Goal: Transaction & Acquisition: Purchase product/service

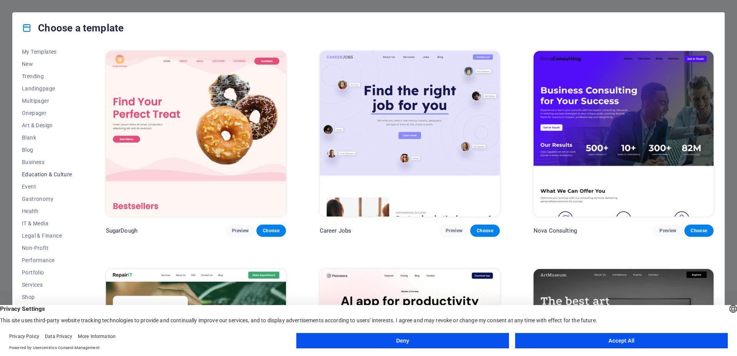
scroll to position [34, 0]
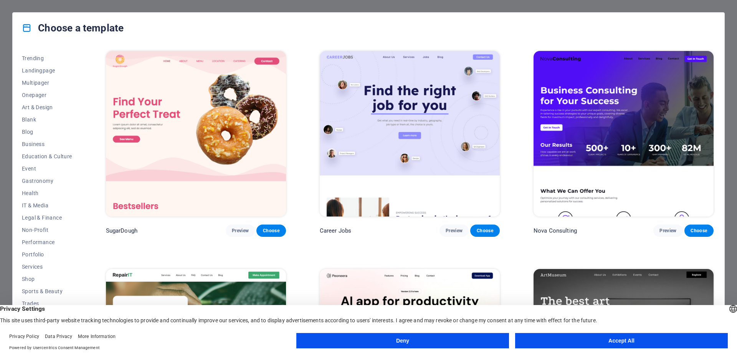
click at [578, 339] on button "Accept All" at bounding box center [621, 340] width 213 height 15
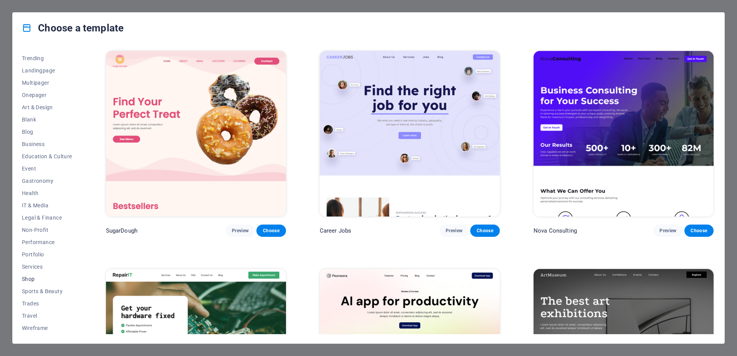
click at [29, 278] on span "Shop" at bounding box center [47, 279] width 50 height 6
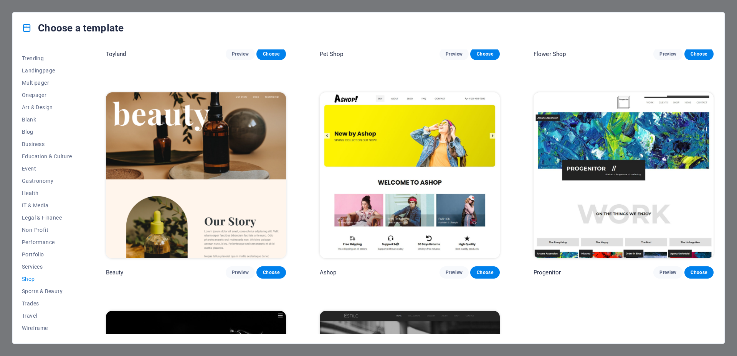
scroll to position [422, 0]
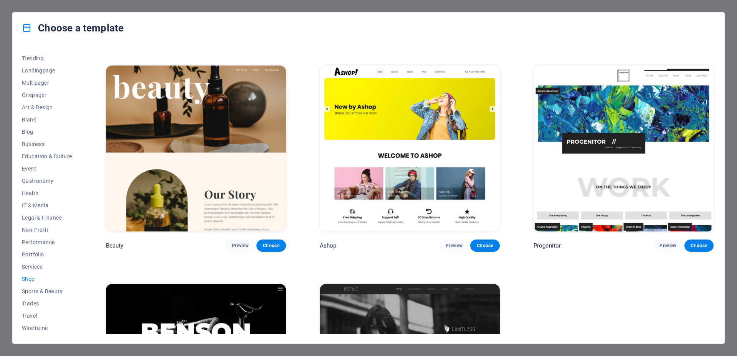
click at [403, 158] on img at bounding box center [410, 149] width 180 height 166
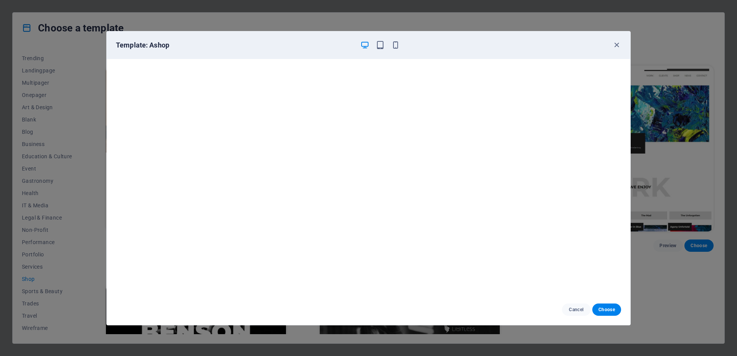
scroll to position [0, 0]
click at [619, 47] on icon "button" at bounding box center [616, 45] width 9 height 9
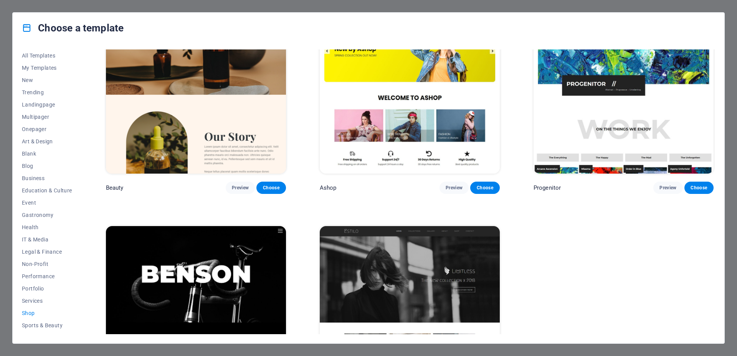
scroll to position [460, 0]
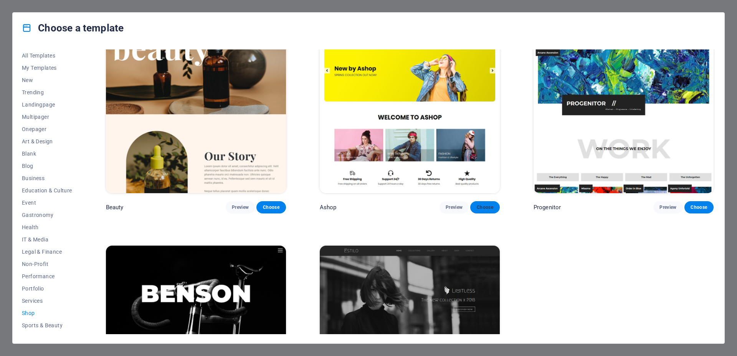
click at [479, 206] on span "Choose" at bounding box center [484, 208] width 17 height 6
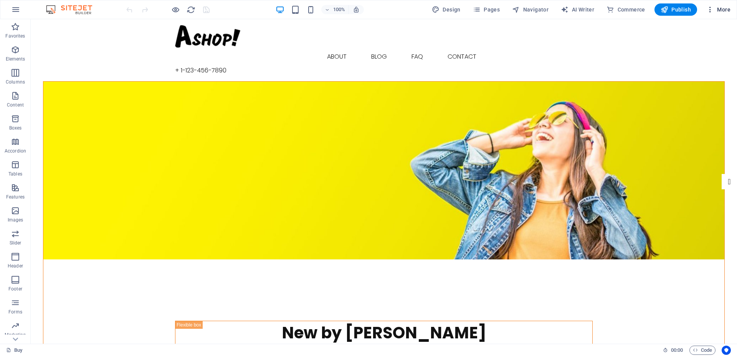
click at [720, 8] on span "More" at bounding box center [718, 10] width 24 height 8
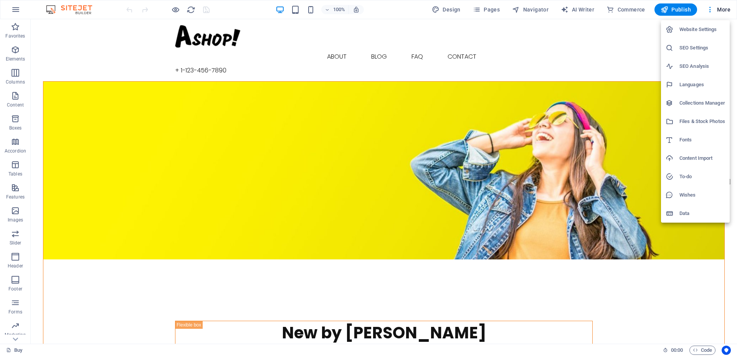
click at [717, 12] on div at bounding box center [368, 178] width 737 height 356
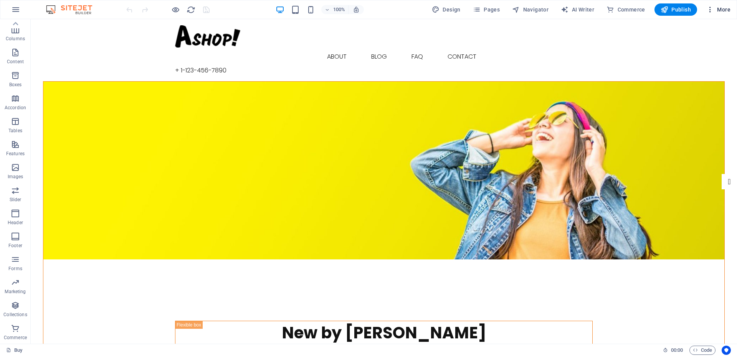
click at [709, 9] on icon "button" at bounding box center [710, 10] width 8 height 8
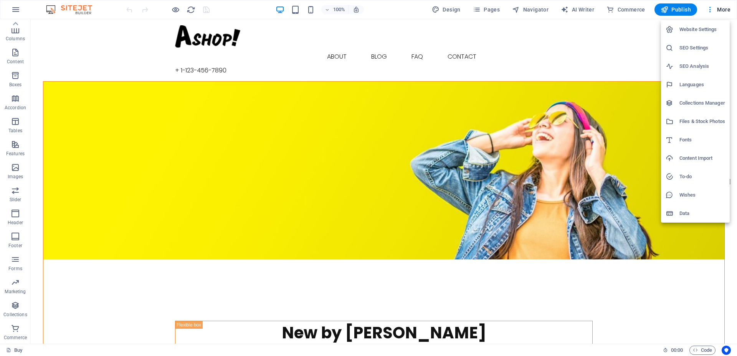
click at [709, 8] on div at bounding box center [368, 178] width 737 height 356
